Goal: Task Accomplishment & Management: Manage account settings

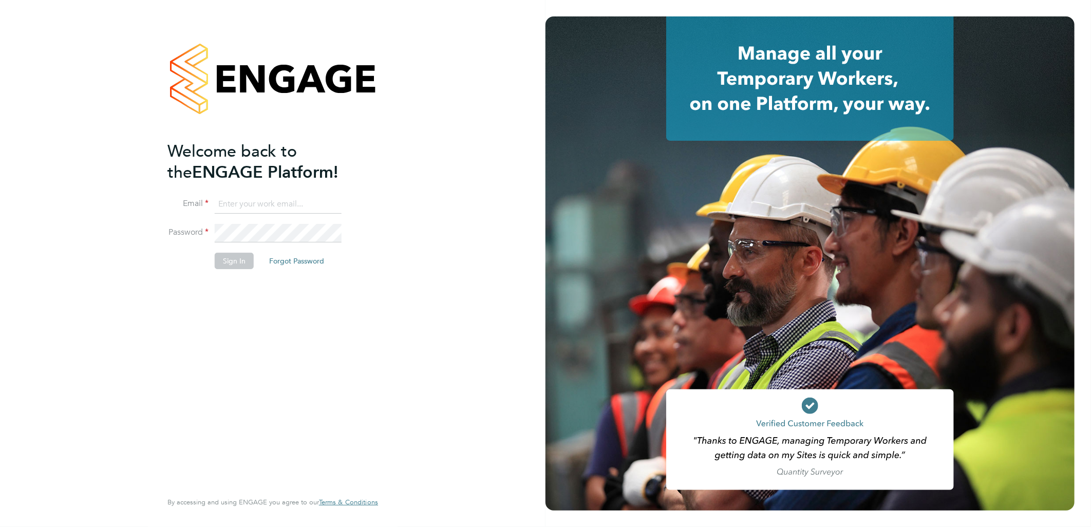
type input "Ellie.Moorcroft@Vistry.co.uk"
click at [232, 265] on button "Sign In" at bounding box center [234, 261] width 39 height 16
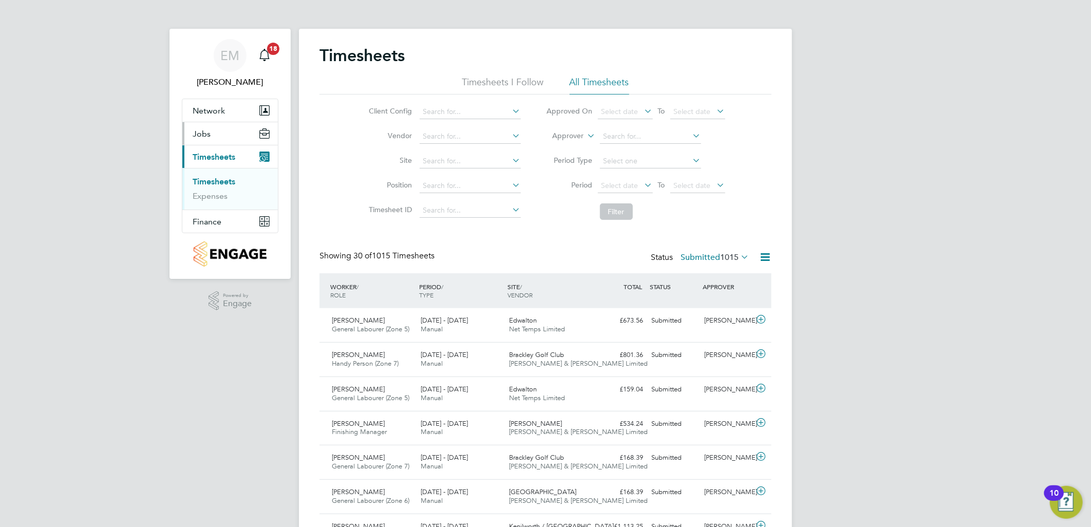
click at [206, 134] on span "Jobs" at bounding box center [202, 134] width 18 height 10
click at [227, 139] on button "Jobs" at bounding box center [230, 133] width 96 height 23
click at [214, 175] on link "Placements" at bounding box center [214, 173] width 43 height 10
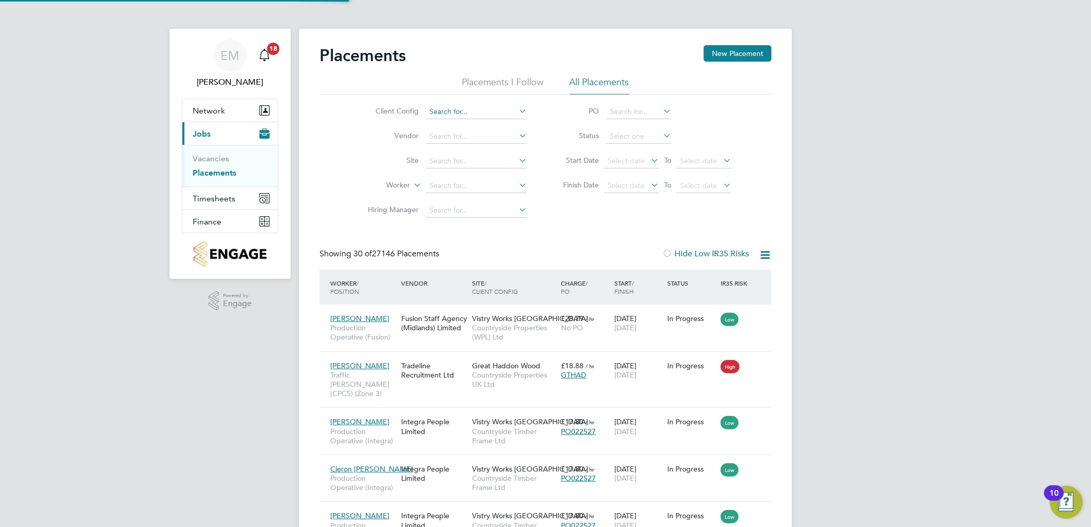
click at [449, 112] on input at bounding box center [476, 112] width 101 height 14
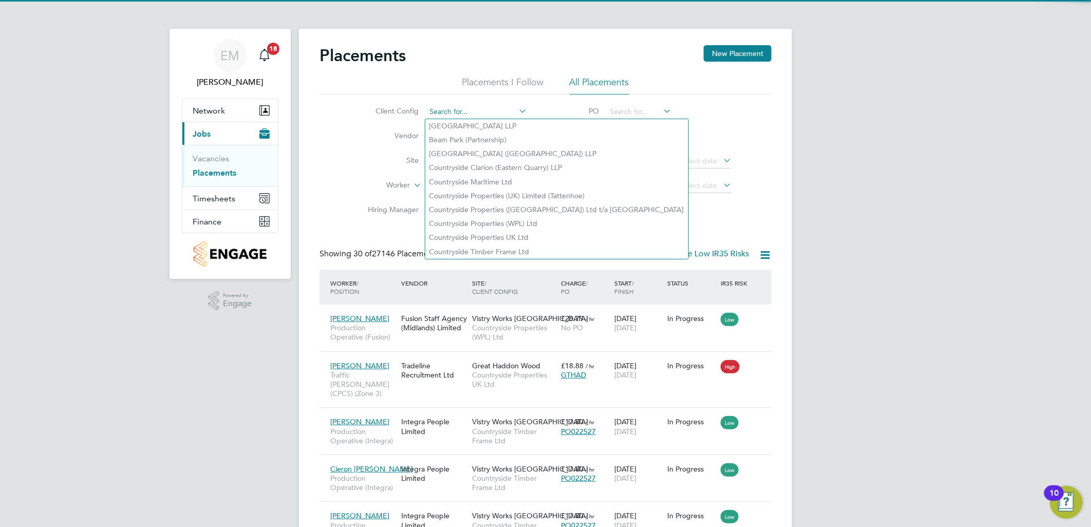
type input "p"
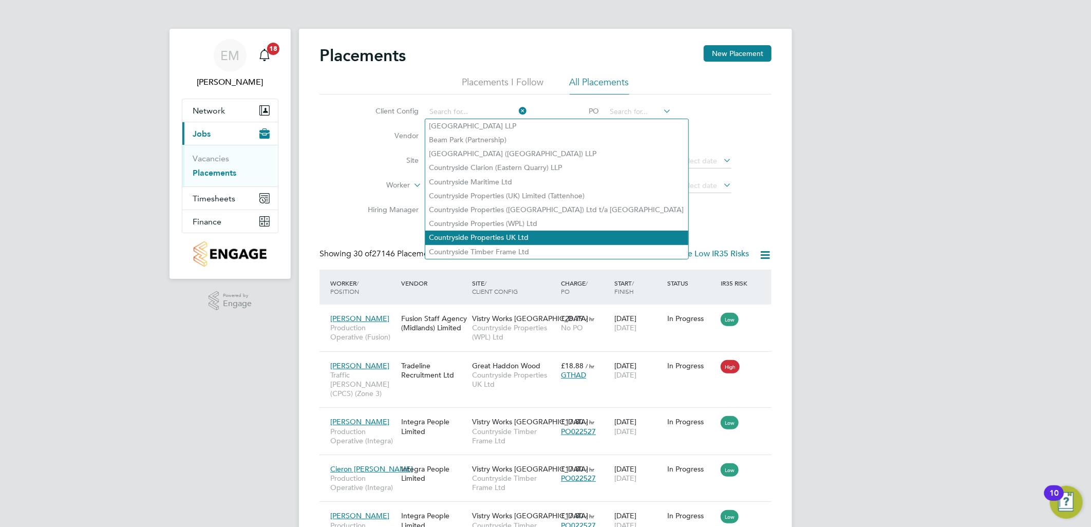
click at [487, 238] on li "Countryside Properties UK Ltd" at bounding box center [556, 238] width 263 height 14
type input "Countryside Properties UK Ltd"
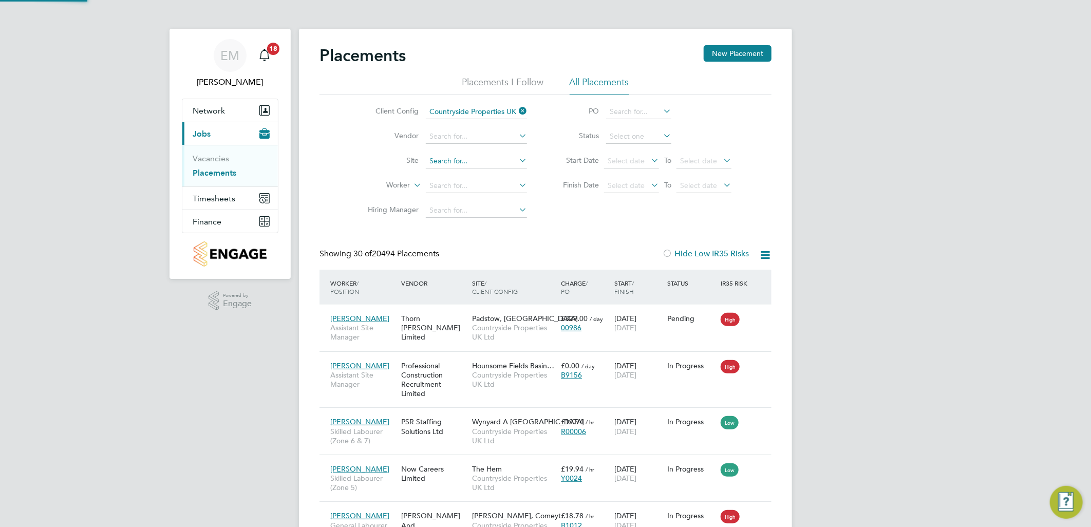
click at [458, 164] on input at bounding box center [476, 161] width 101 height 14
click at [461, 175] on li "Pickfor d Gate" at bounding box center [476, 176] width 102 height 14
type input "[PERSON_NAME][GEOGRAPHIC_DATA]"
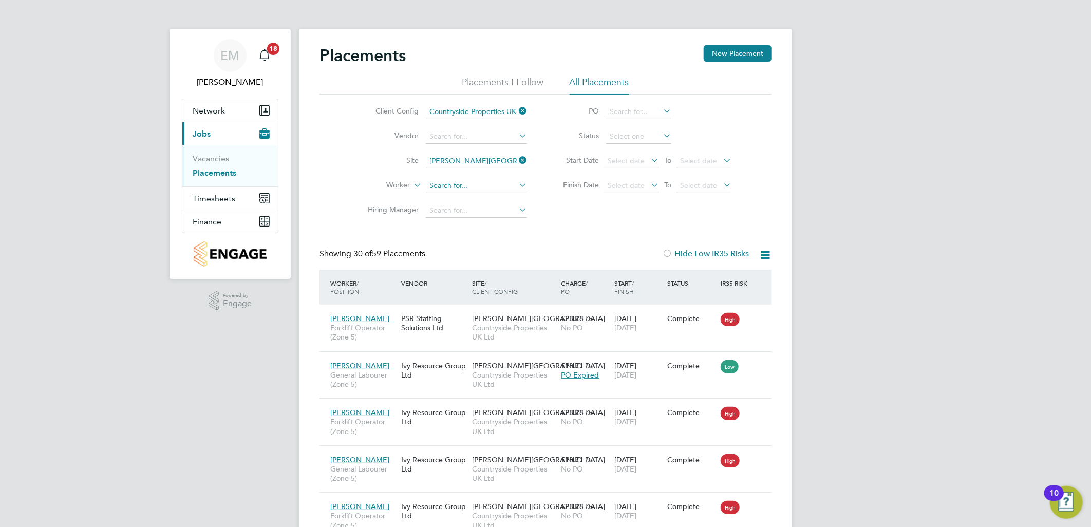
click at [477, 187] on input at bounding box center [476, 186] width 101 height 14
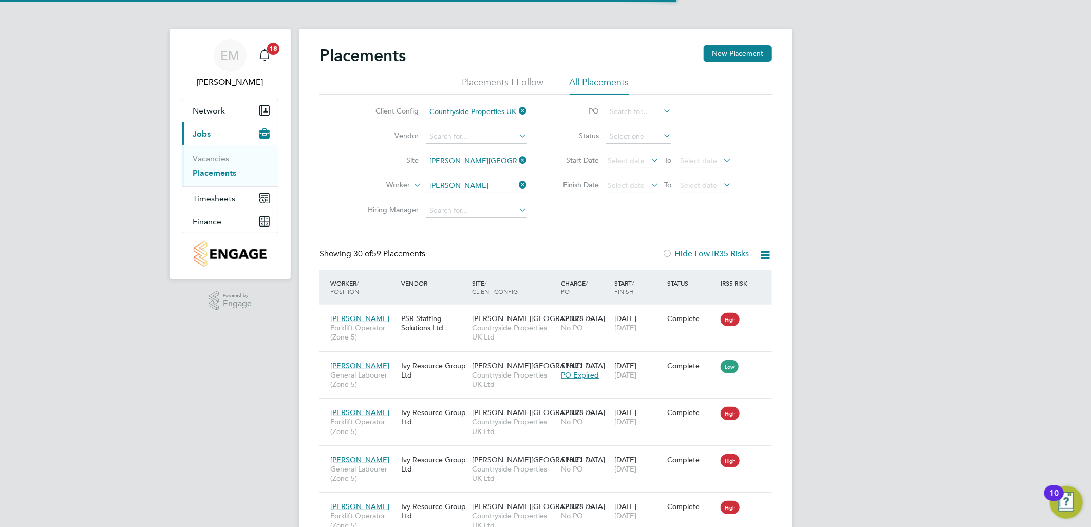
click at [460, 310] on li "[PERSON_NAME] E arl" at bounding box center [486, 312] width 123 height 14
type input "[PERSON_NAME]"
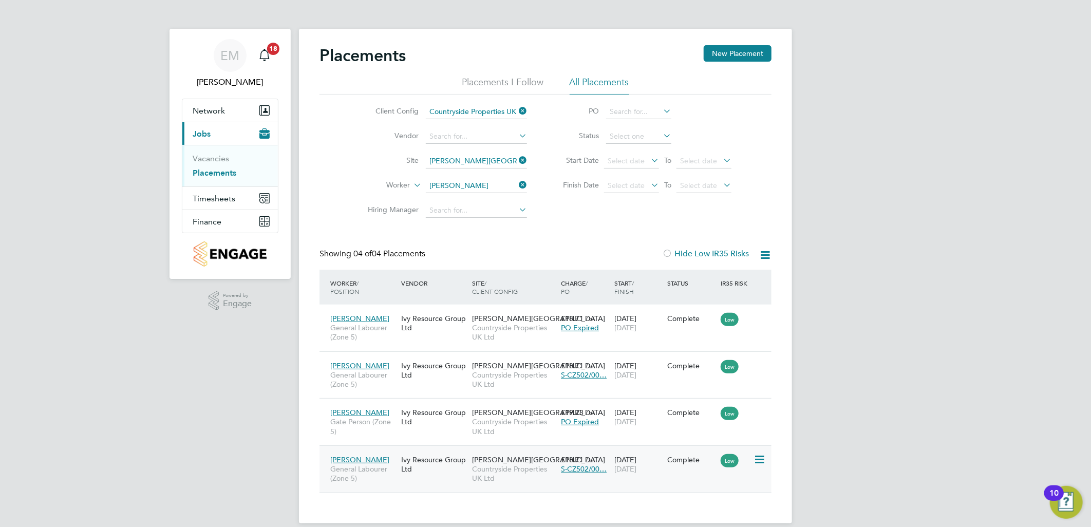
click at [656, 456] on div "[DATE] [DATE]" at bounding box center [638, 464] width 53 height 29
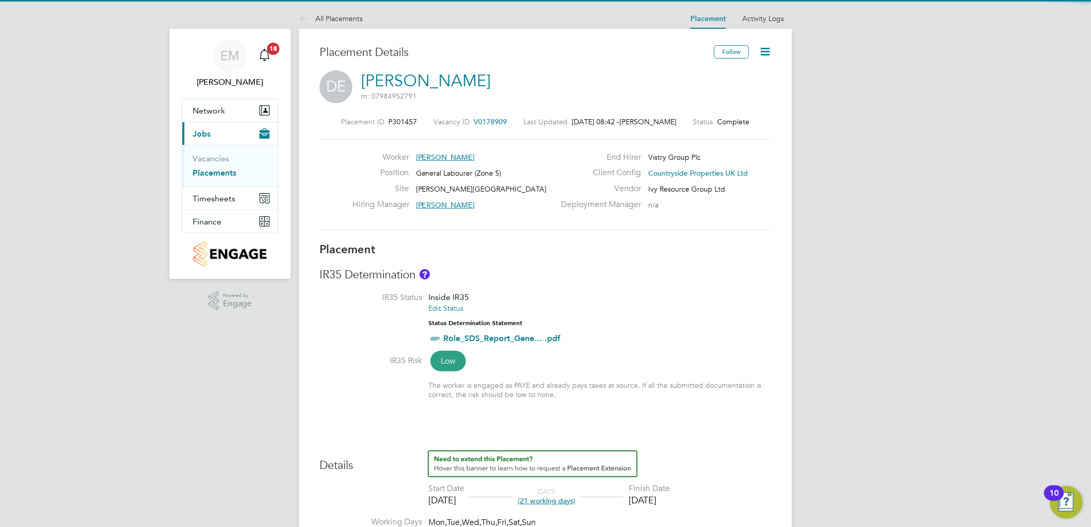
click at [762, 52] on icon at bounding box center [765, 51] width 13 height 13
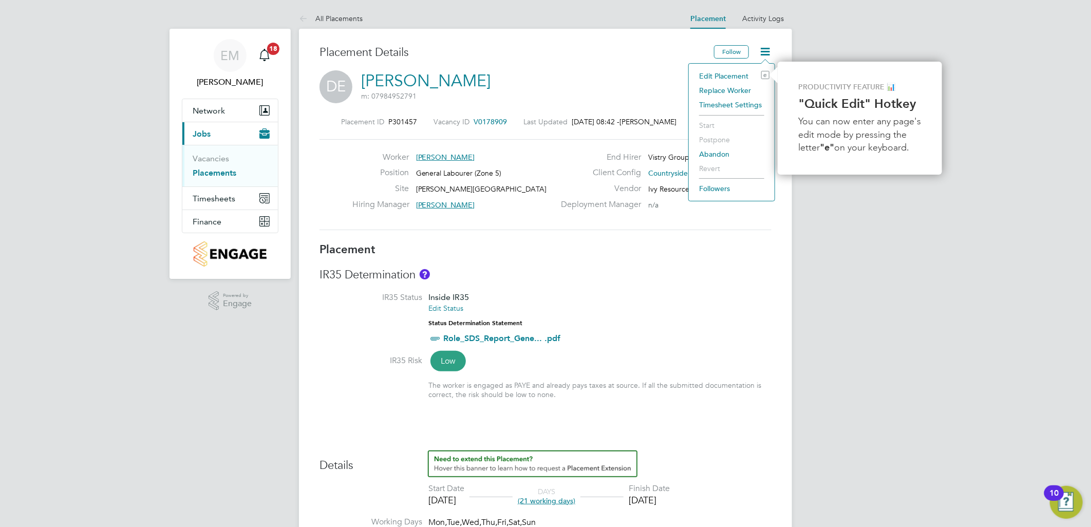
click at [737, 77] on li "Edit Placement e" at bounding box center [732, 76] width 76 height 14
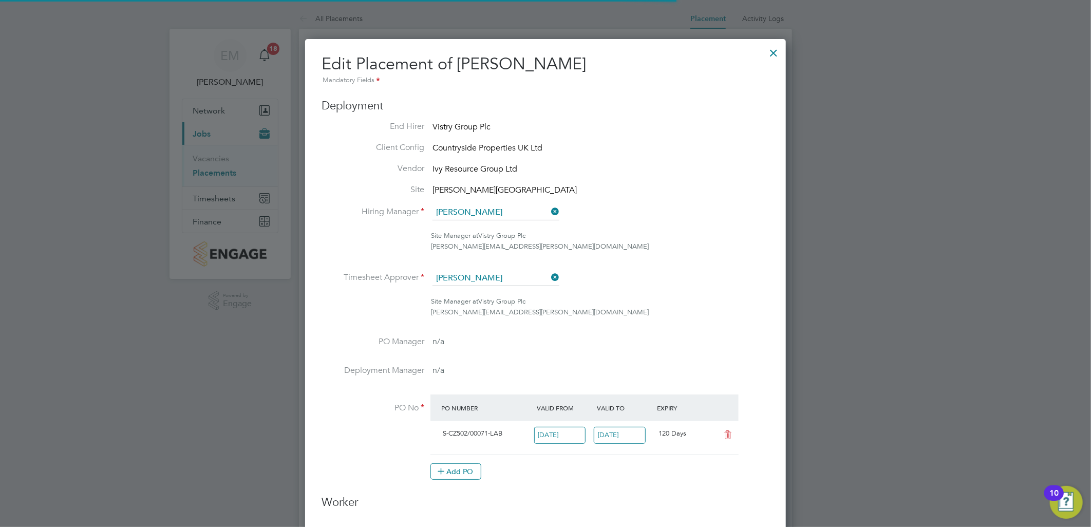
scroll to position [5, 5]
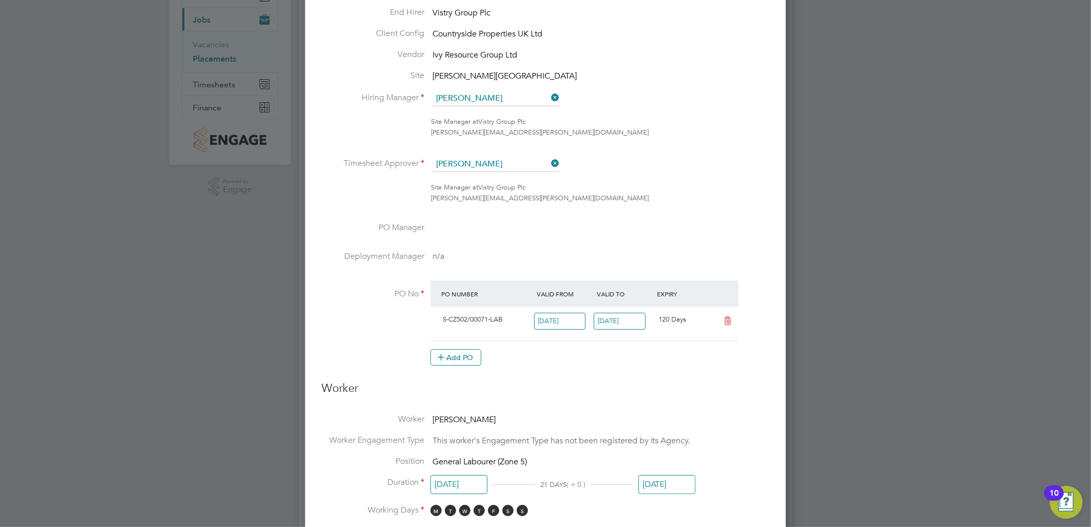
click at [610, 319] on input "[DATE]" at bounding box center [620, 321] width 52 height 17
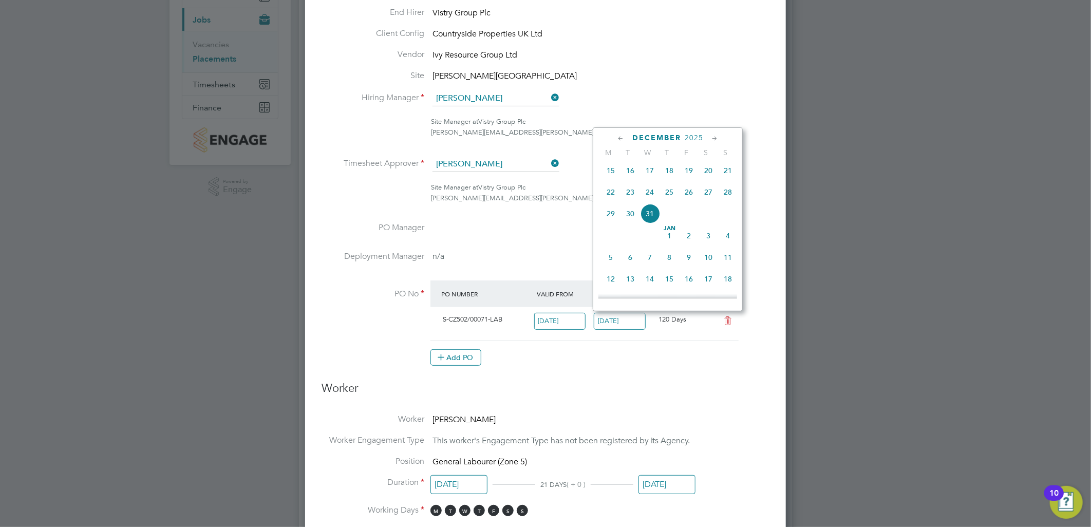
click at [651, 367] on li "PO No PO Number Valid From Valid To Expiry S-CZ502/00071-LAB 01 Jan 2025 31 Dec…" at bounding box center [546, 328] width 448 height 96
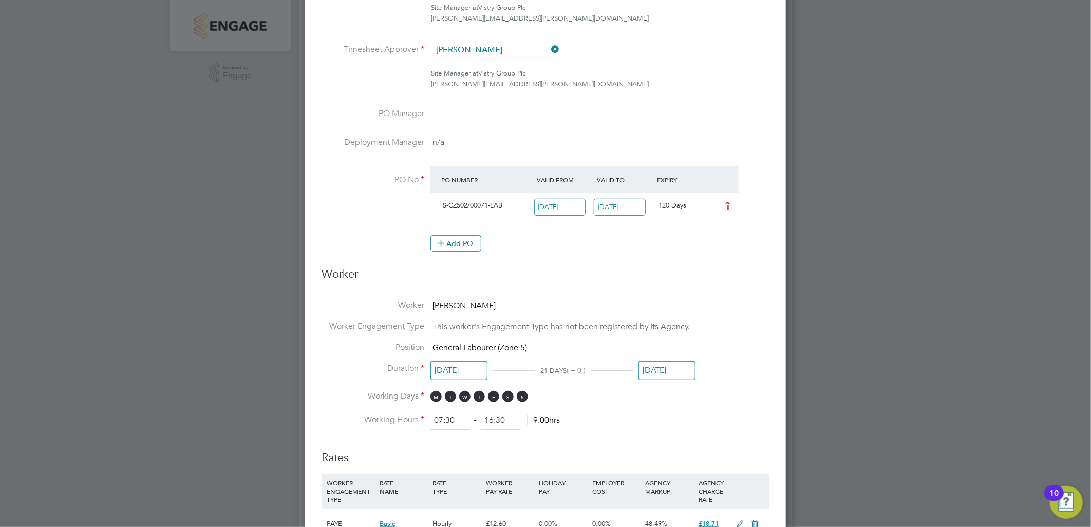
click at [664, 375] on input "[DATE]" at bounding box center [667, 370] width 57 height 19
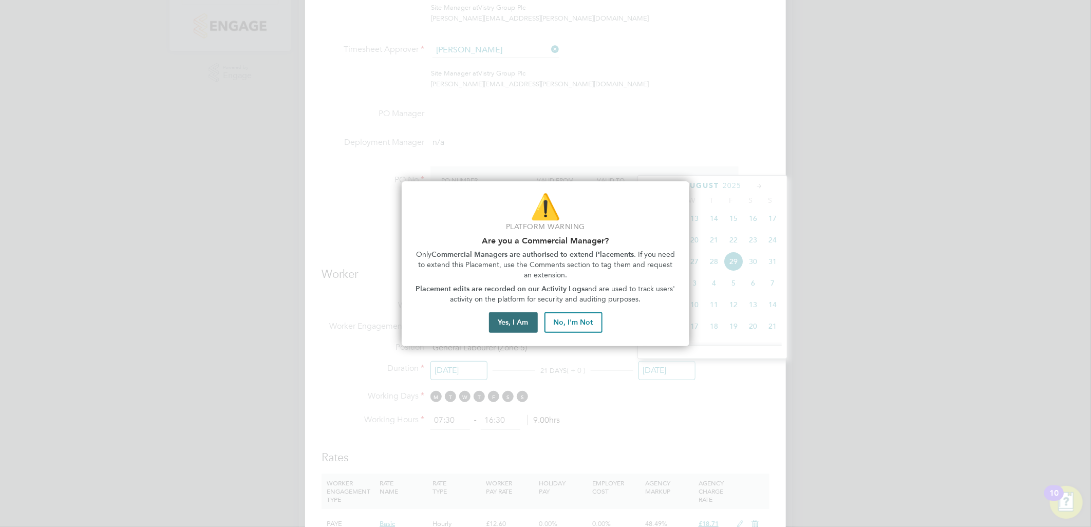
click at [512, 322] on button "Yes, I Am" at bounding box center [513, 322] width 49 height 21
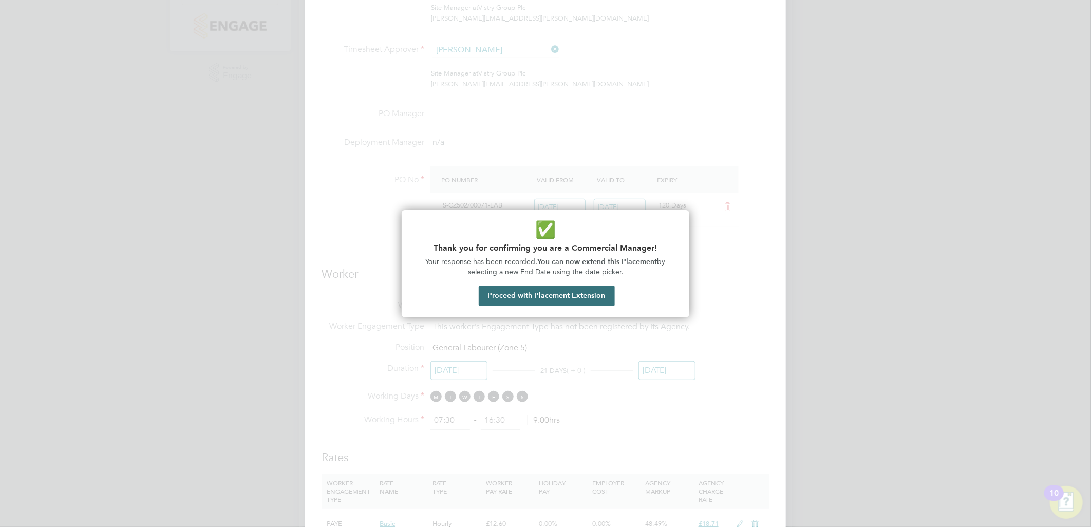
click at [532, 294] on button "Proceed with Placement Extension" at bounding box center [547, 296] width 136 height 21
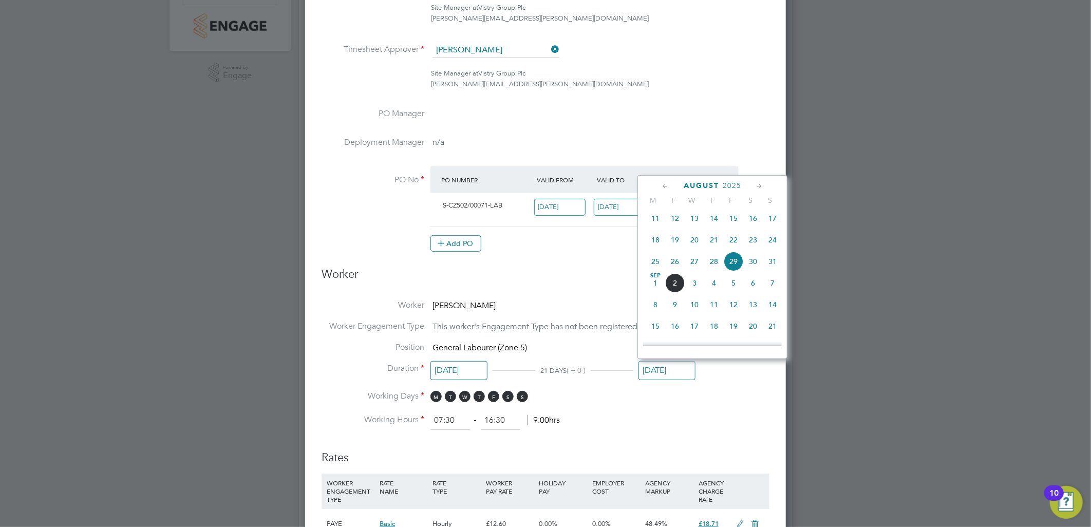
click at [736, 290] on span "5" at bounding box center [734, 283] width 20 height 20
type input "[DATE]"
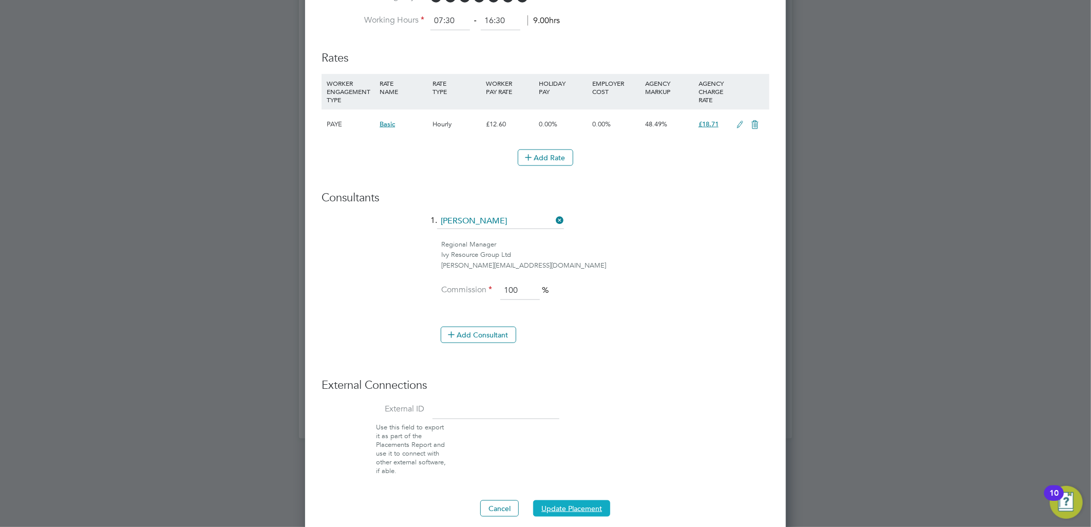
click at [591, 509] on button "Update Placement" at bounding box center [571, 508] width 77 height 16
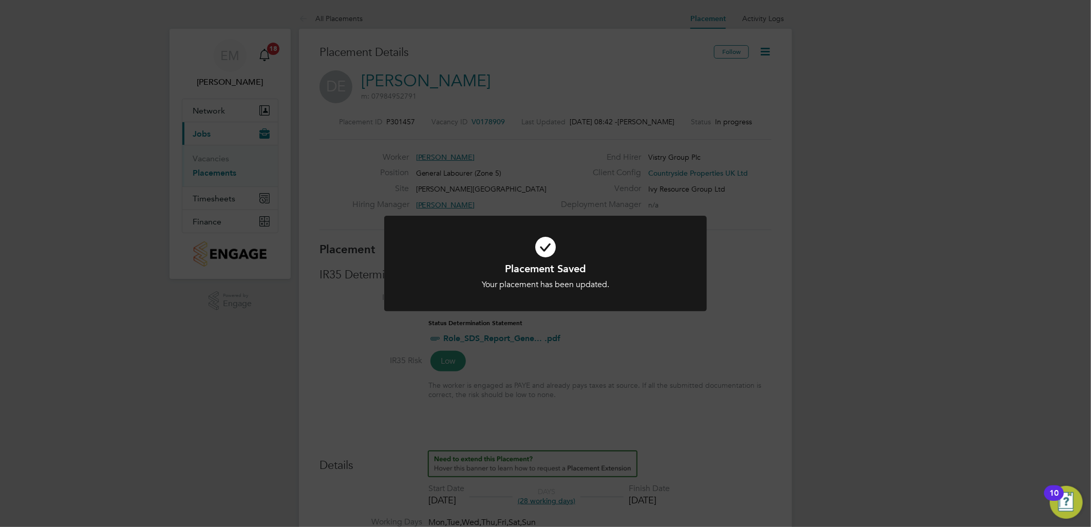
click at [640, 284] on div "Your placement has been updated." at bounding box center [545, 284] width 267 height 11
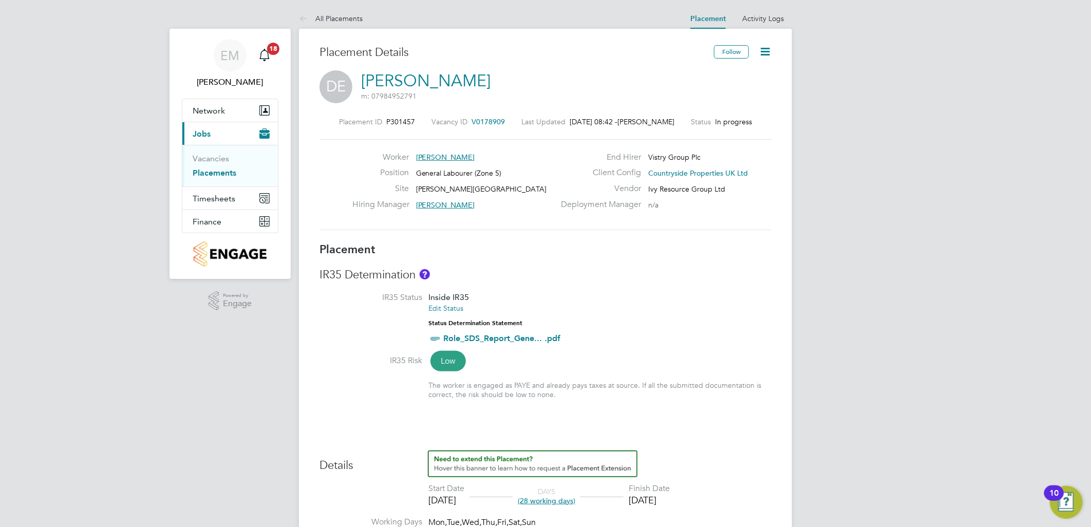
click at [220, 176] on link "Placements" at bounding box center [215, 173] width 44 height 10
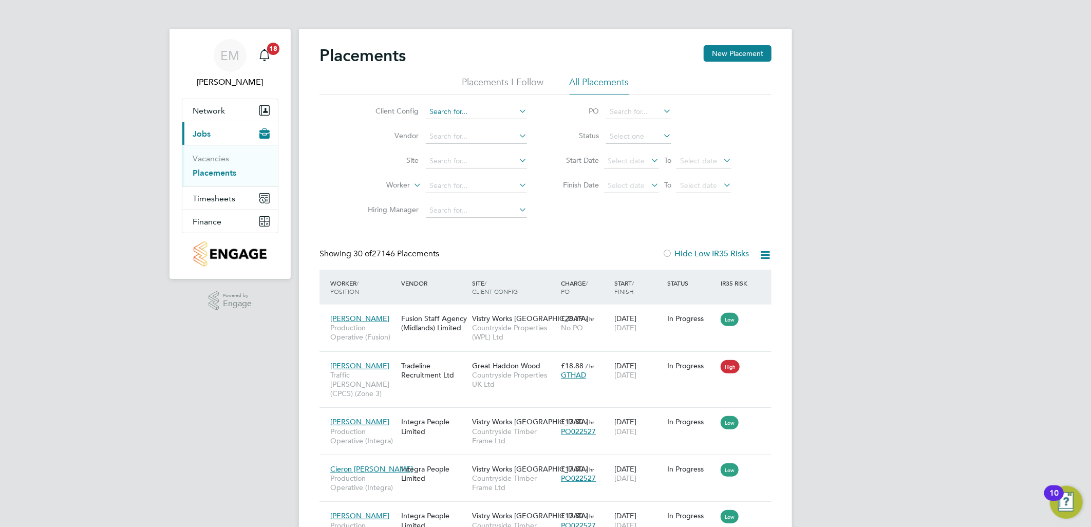
click at [446, 109] on input at bounding box center [476, 112] width 101 height 14
click at [490, 233] on li "Countryside Properties UK Ltd" at bounding box center [556, 238] width 263 height 14
type input "Countryside Properties UK Ltd"
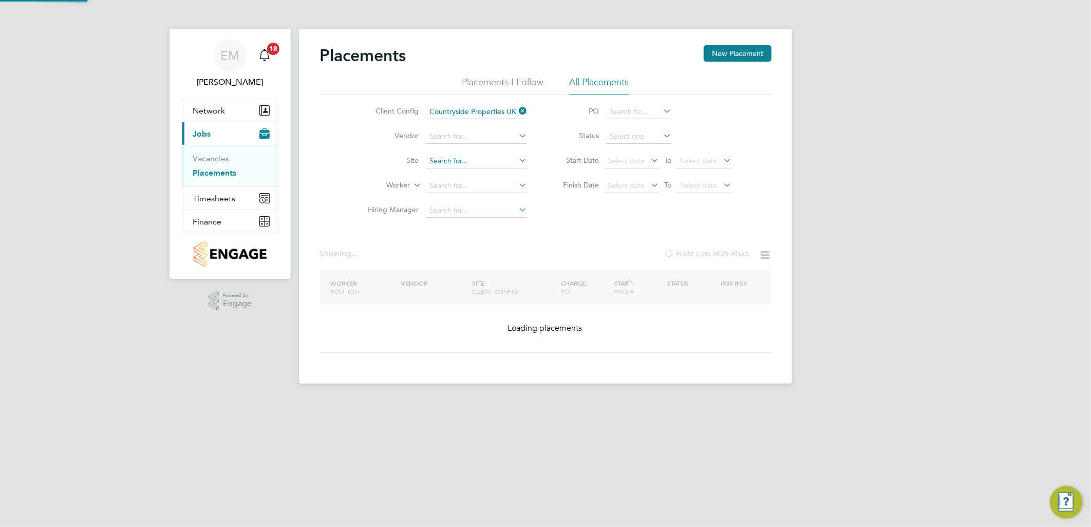
click at [460, 164] on input at bounding box center [476, 161] width 101 height 14
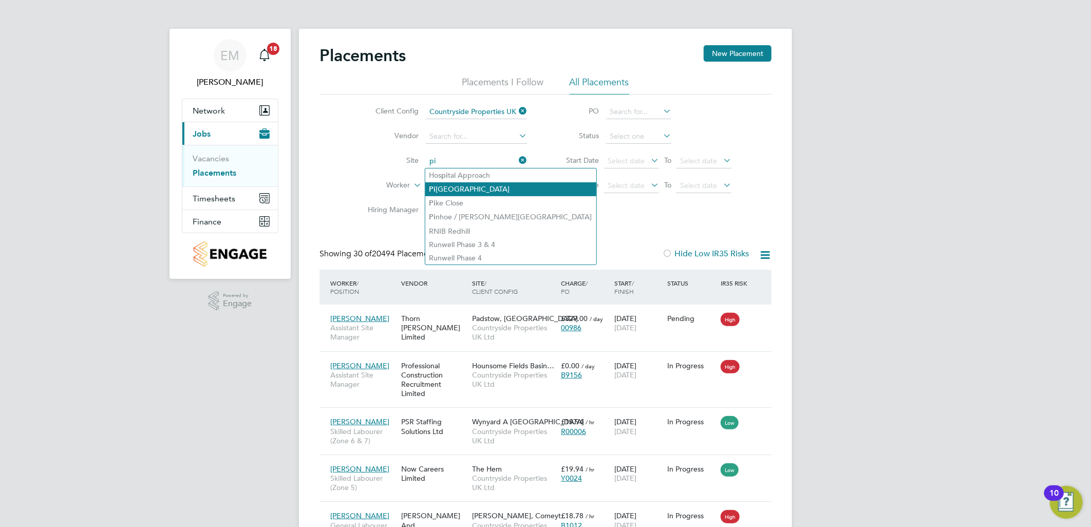
click at [471, 191] on li "Pi ckford Gate" at bounding box center [510, 189] width 171 height 14
type input "[PERSON_NAME][GEOGRAPHIC_DATA]"
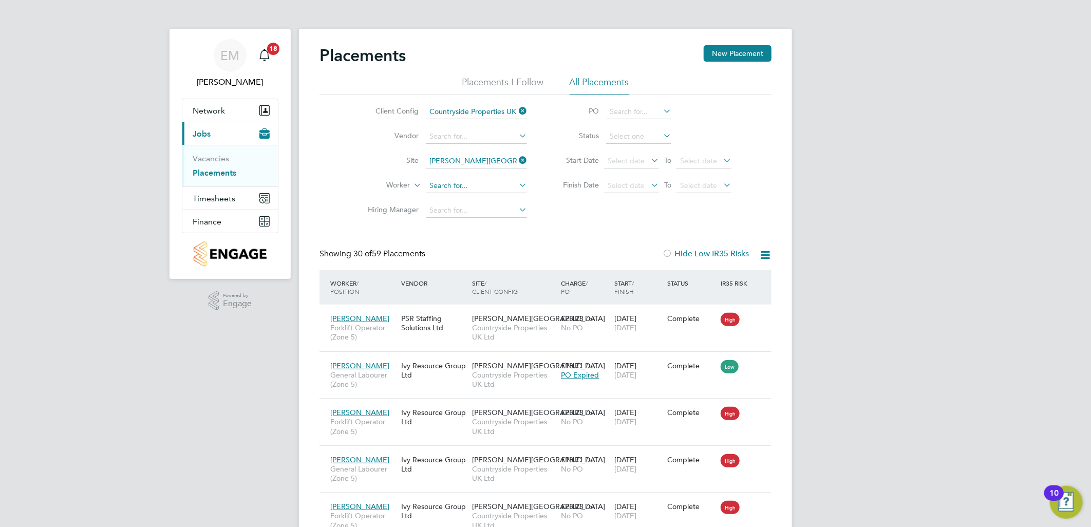
click at [452, 189] on input at bounding box center [476, 186] width 101 height 14
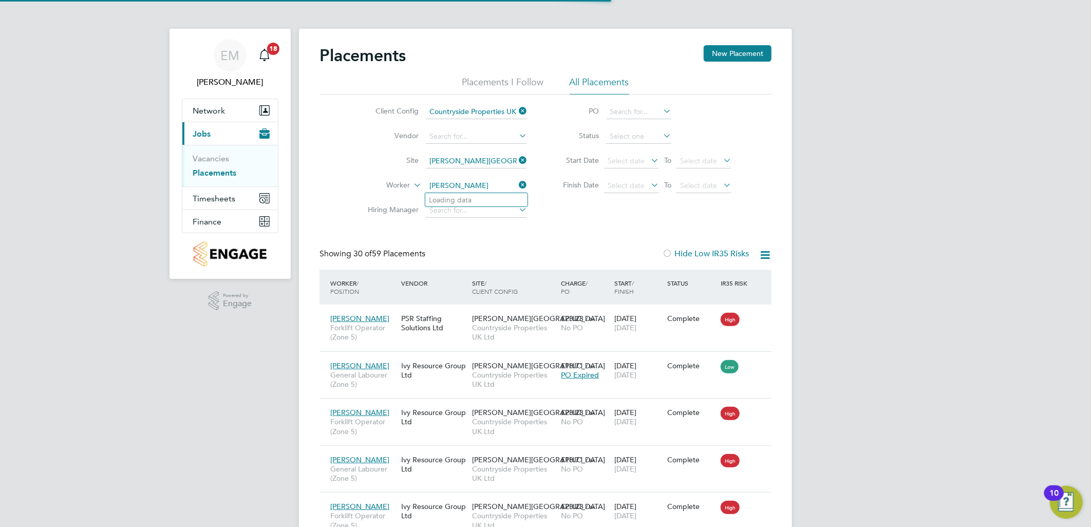
type input "anil pathak"
click at [448, 179] on input at bounding box center [476, 186] width 101 height 14
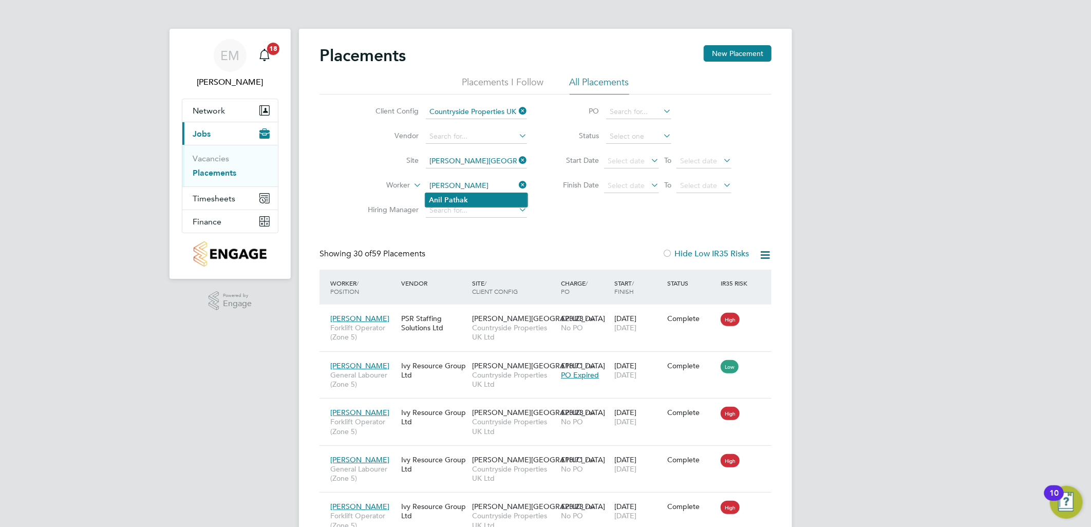
click at [463, 196] on b "Pathak" at bounding box center [457, 200] width 24 height 9
type input "[PERSON_NAME]"
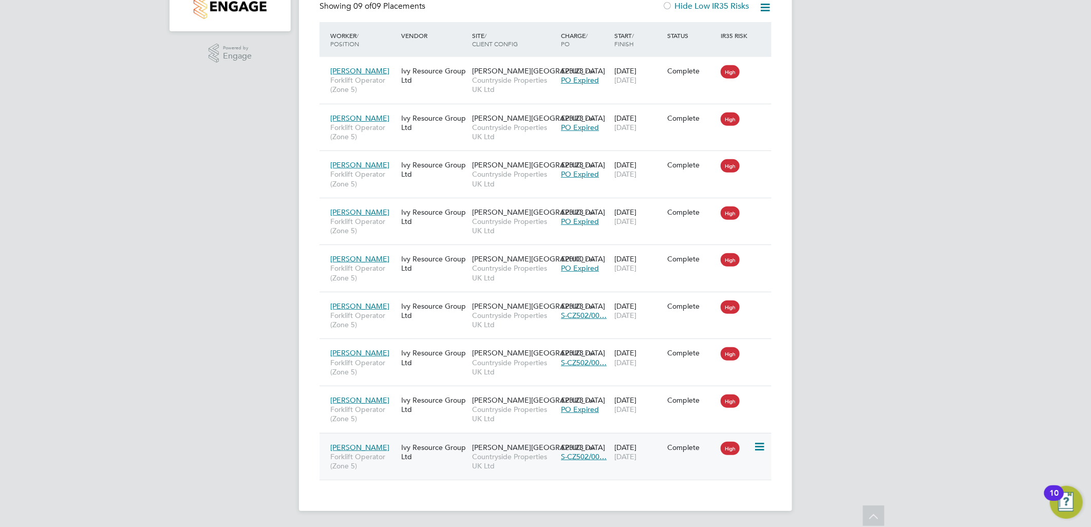
click at [637, 456] on span "[DATE]" at bounding box center [625, 456] width 22 height 9
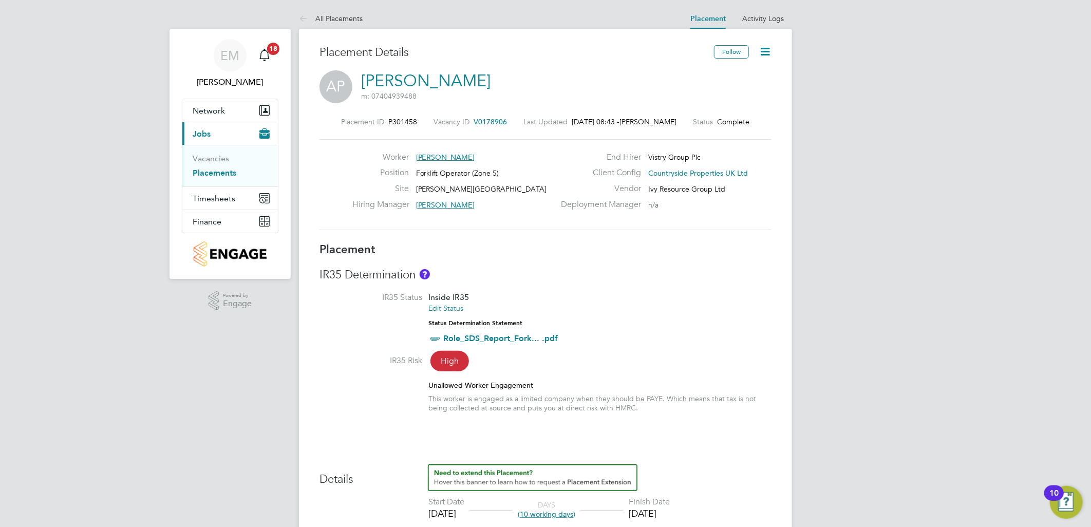
click at [768, 45] on icon at bounding box center [765, 51] width 13 height 13
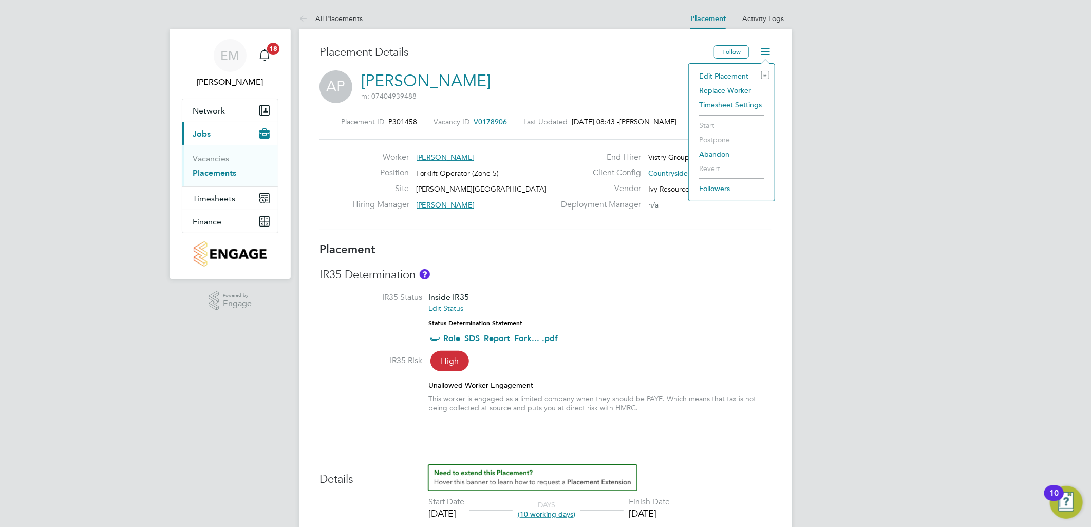
click at [736, 74] on li "Edit Placement e" at bounding box center [732, 76] width 76 height 14
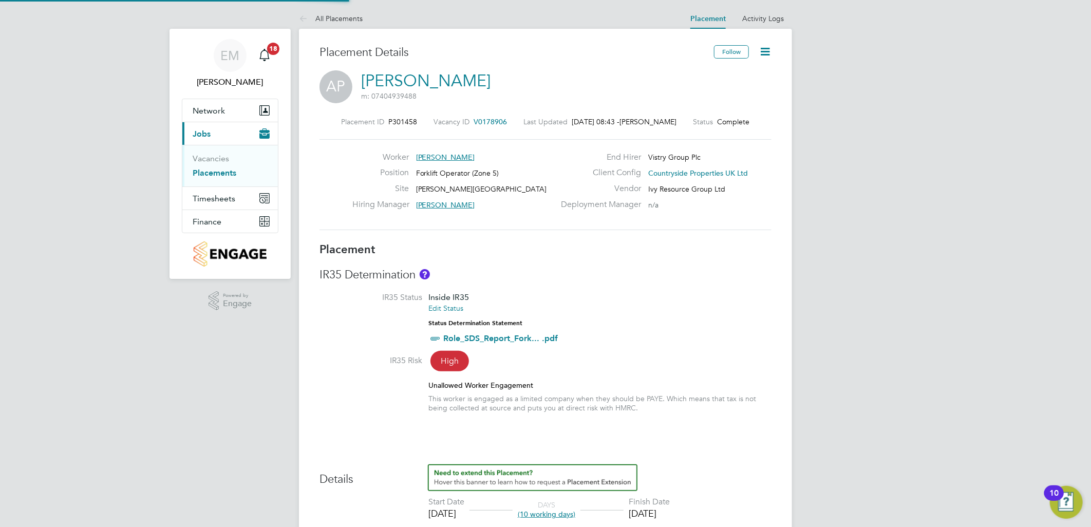
type input "Jason Hardy"
type input "[DATE]"
type input "07:30"
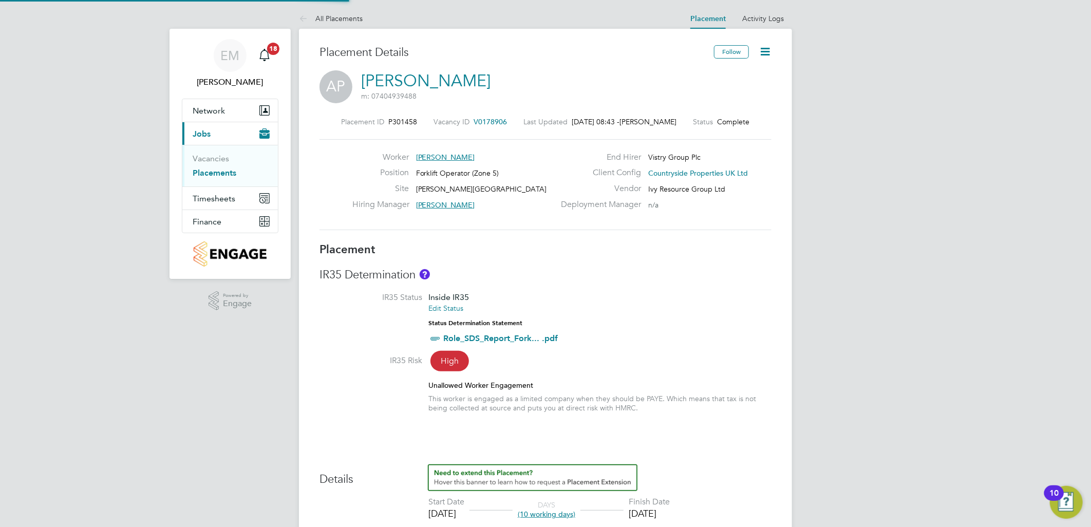
type input "16:30"
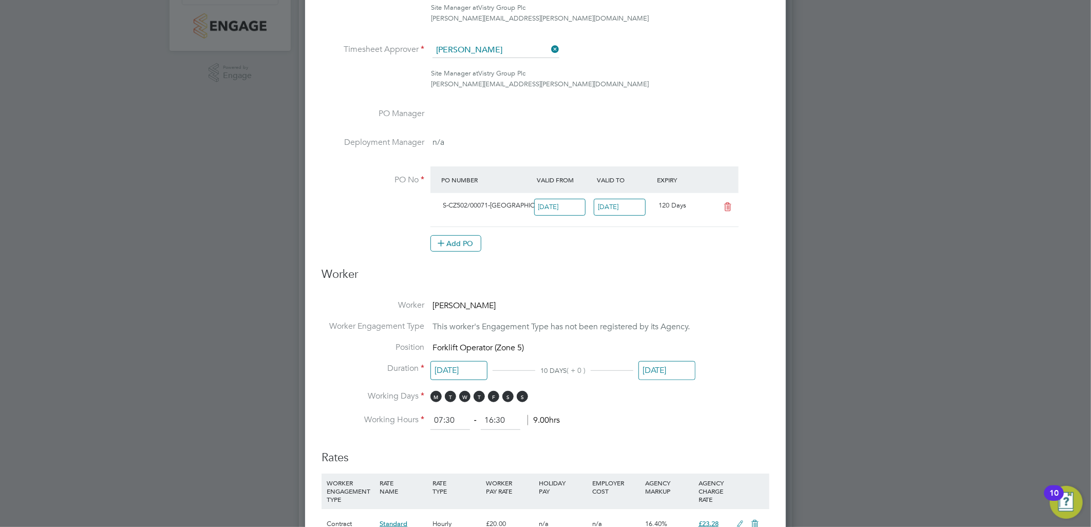
click at [671, 355] on li "Position Forklift Operator (Zone 5)" at bounding box center [546, 352] width 448 height 21
click at [671, 367] on input "[DATE]" at bounding box center [667, 370] width 57 height 19
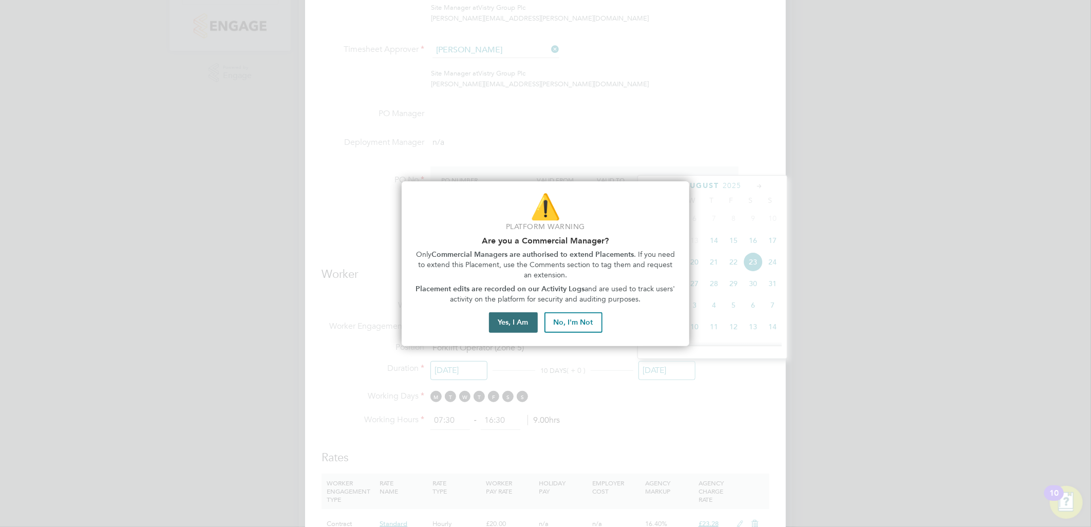
click at [513, 326] on button "Yes, I Am" at bounding box center [513, 322] width 49 height 21
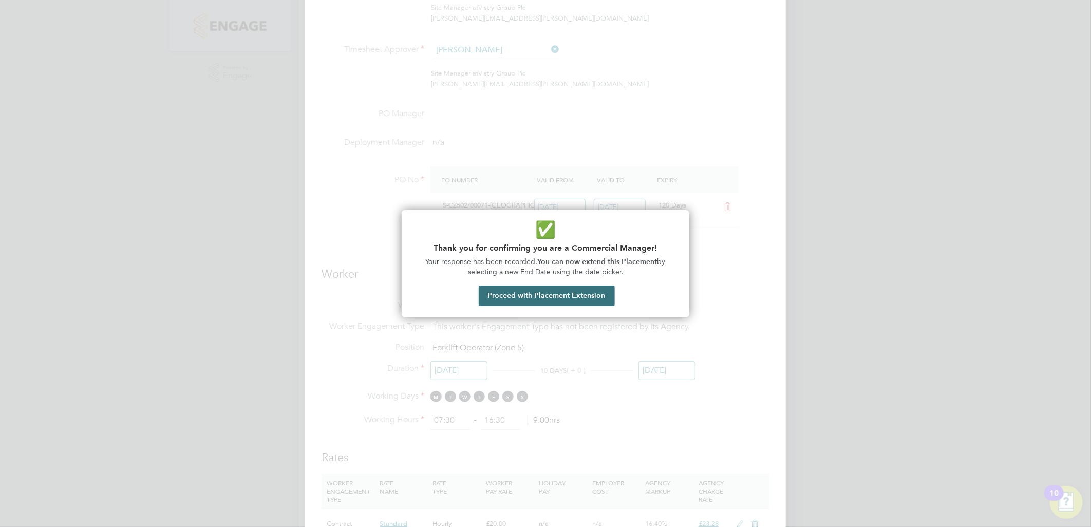
click at [556, 299] on button "Proceed with Placement Extension" at bounding box center [547, 296] width 136 height 21
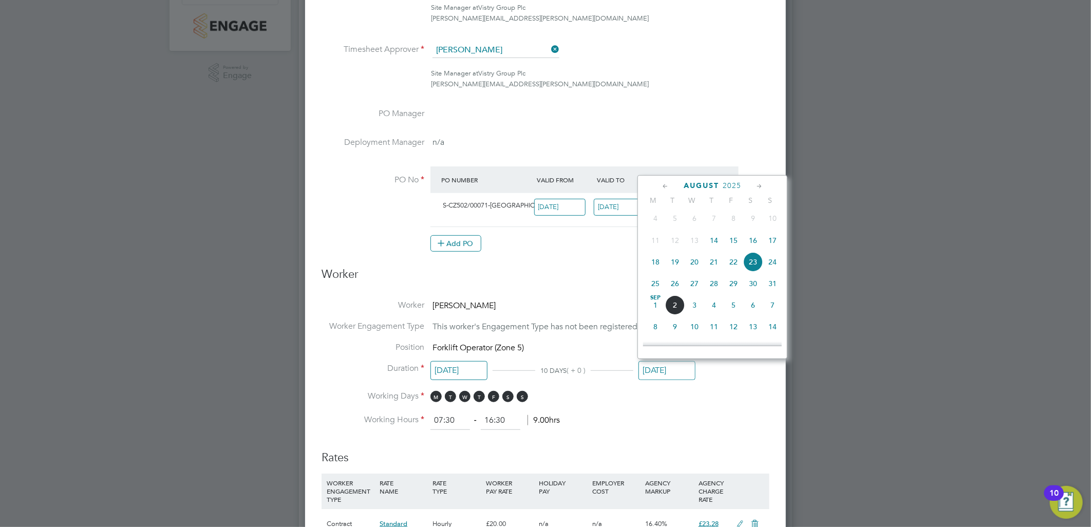
click at [748, 311] on span "6" at bounding box center [753, 305] width 20 height 20
type input "06 Sep 2025"
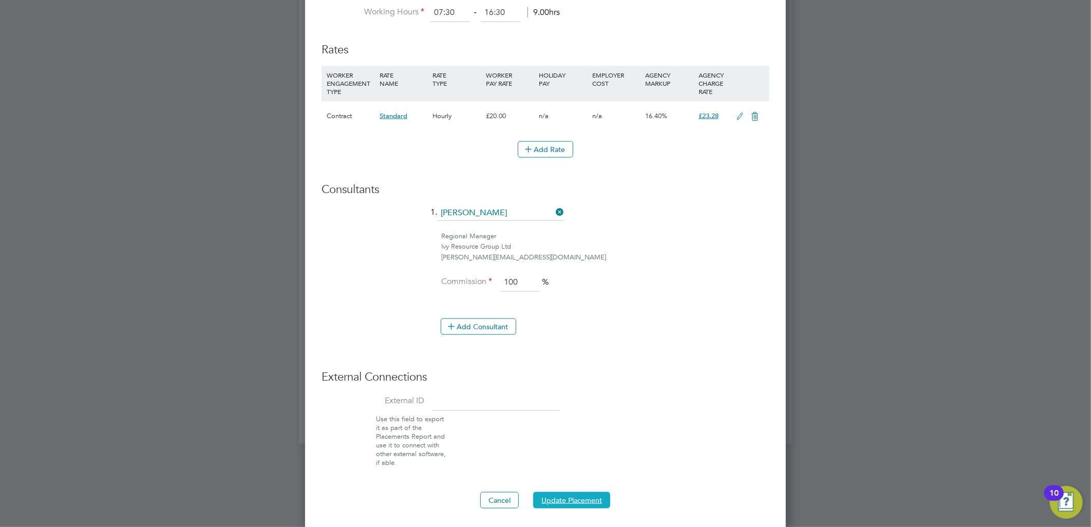
click at [581, 497] on button "Update Placement" at bounding box center [571, 500] width 77 height 16
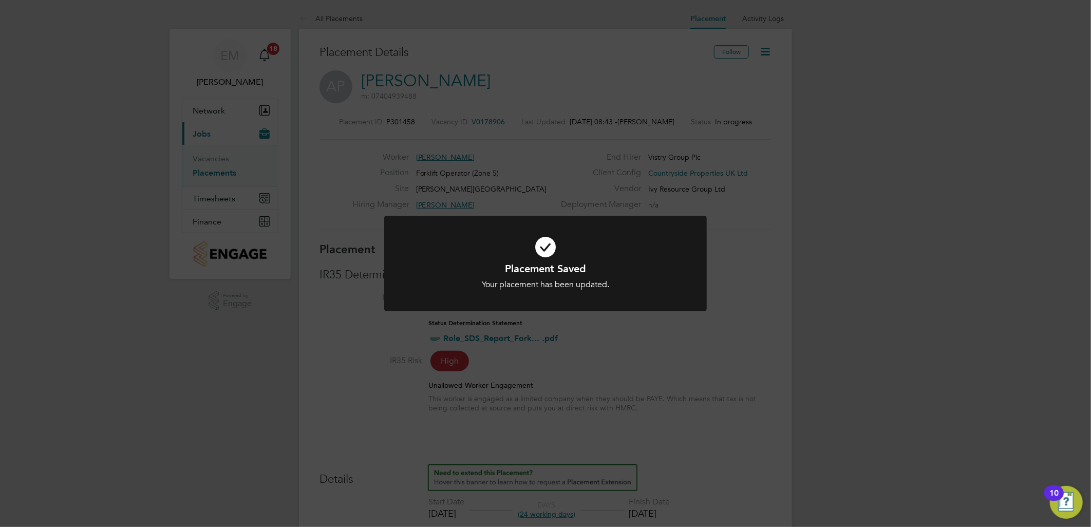
click at [601, 275] on div "Placement Saved Your placement has been updated. Cancel Okay" at bounding box center [545, 276] width 267 height 28
